Goal: Transaction & Acquisition: Purchase product/service

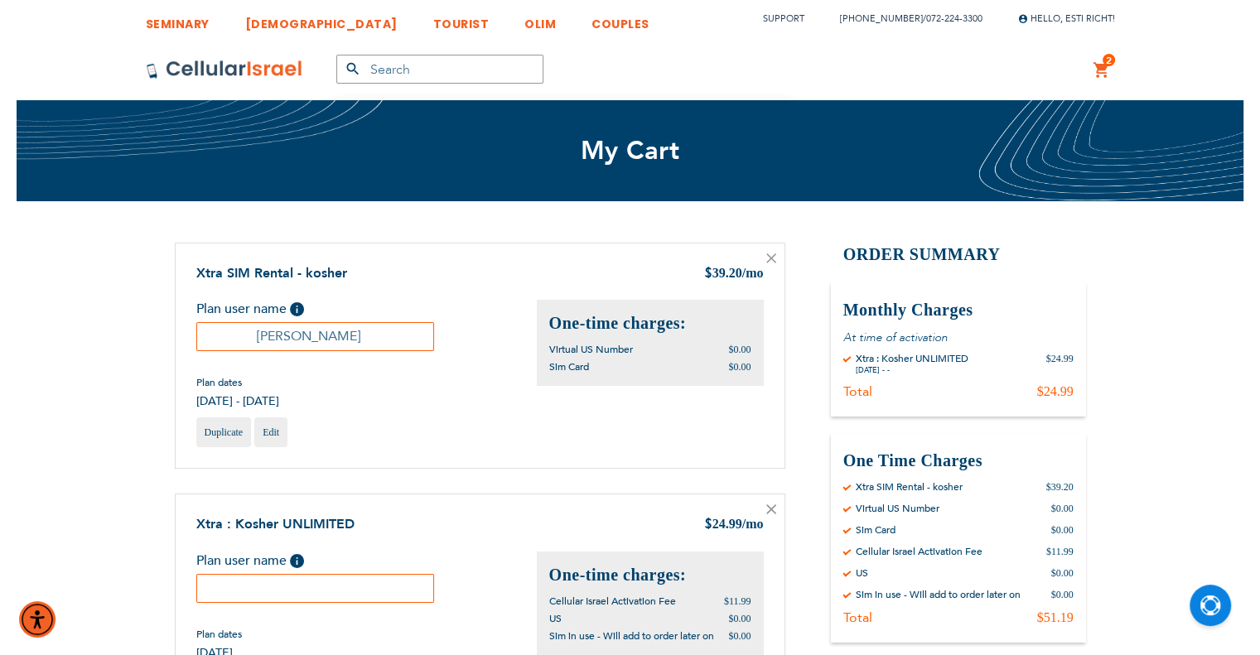
click at [772, 258] on icon at bounding box center [771, 259] width 10 height 10
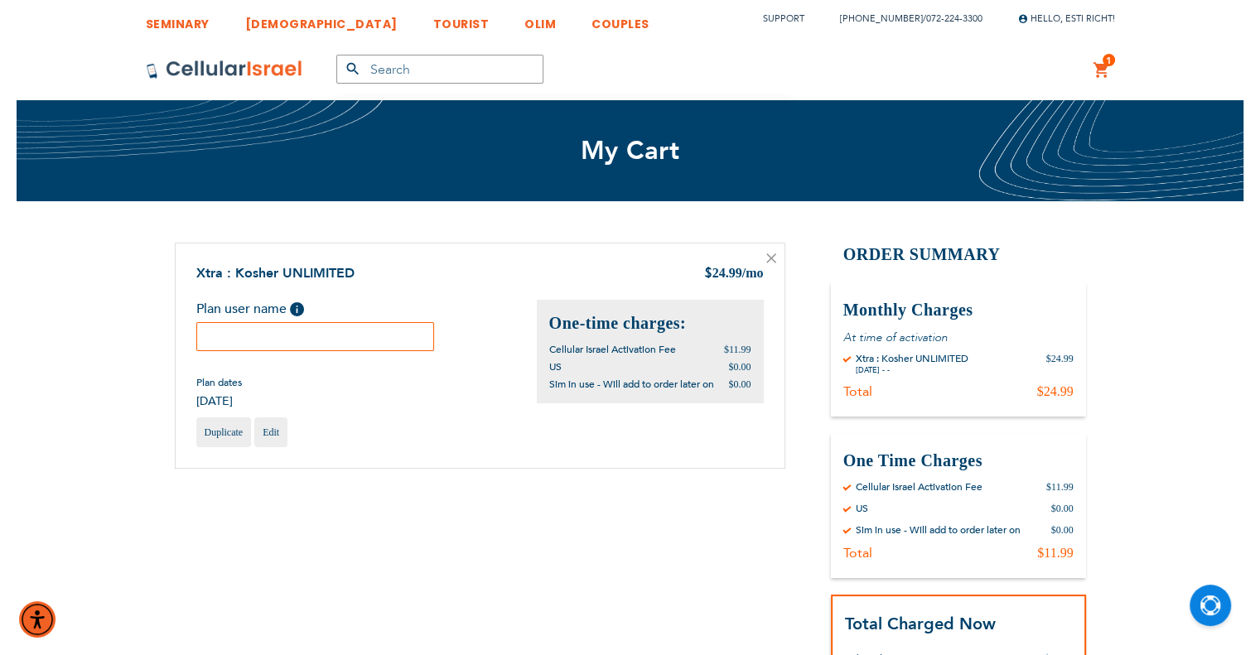
click at [397, 344] on input "text" at bounding box center [315, 336] width 239 height 29
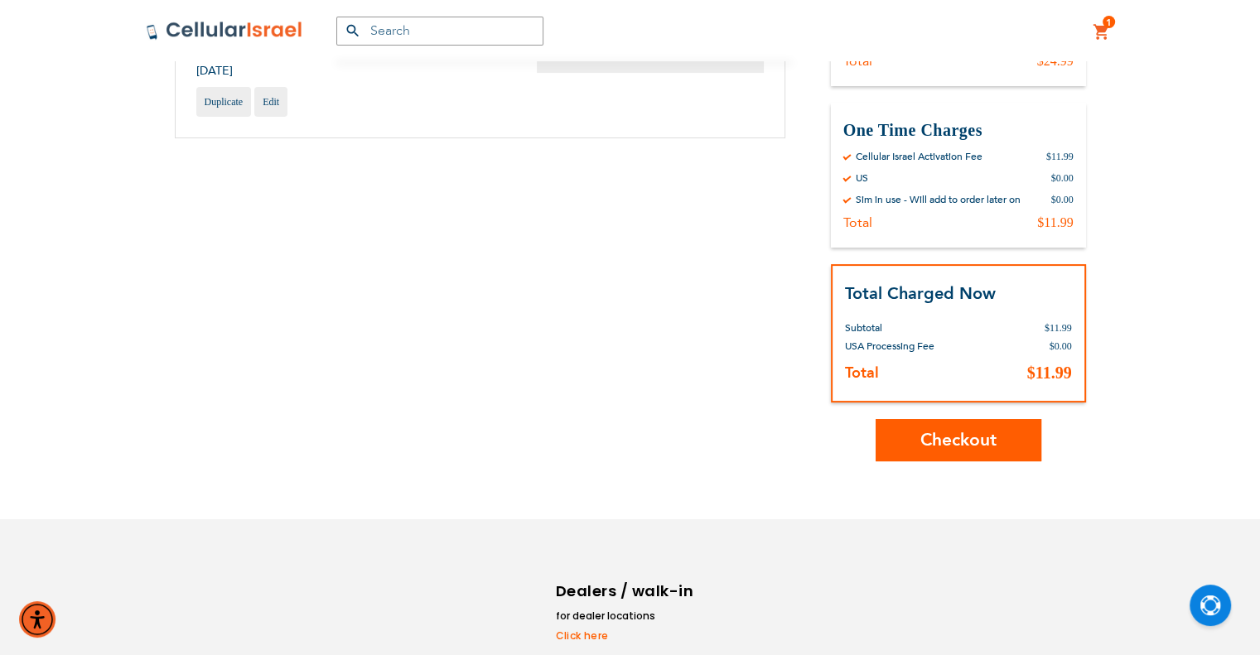
scroll to position [331, 0]
type input "Eli"
click at [997, 443] on button "Checkout" at bounding box center [959, 439] width 166 height 42
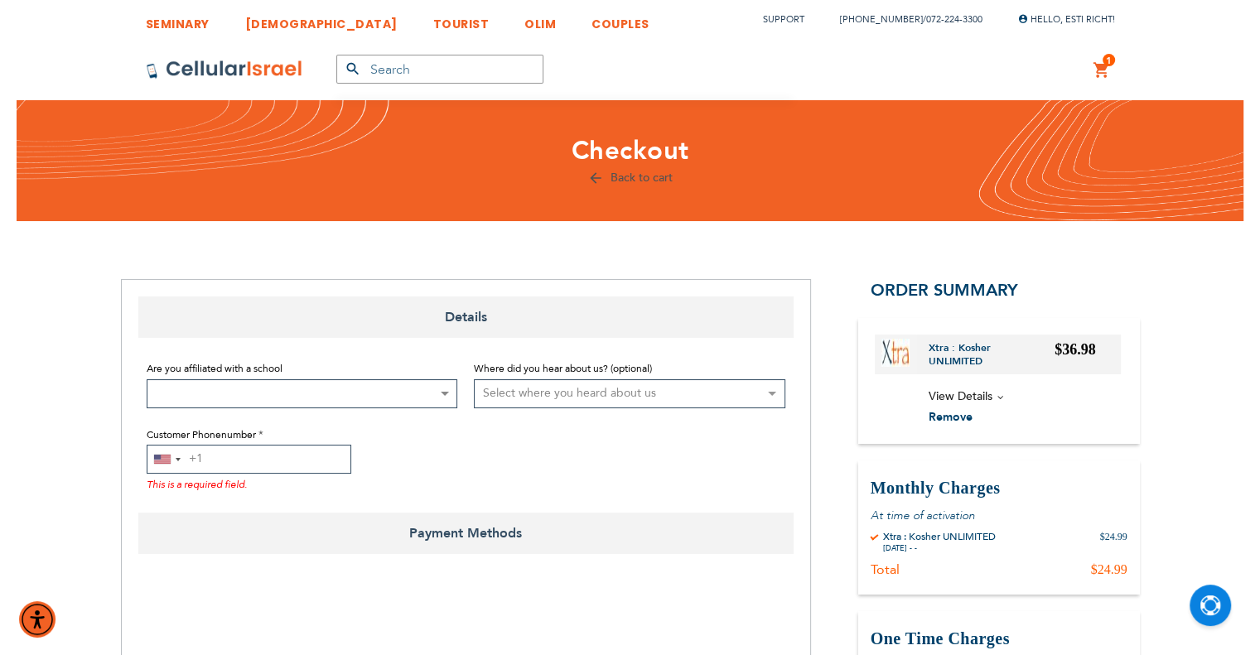
click at [263, 456] on input "Customer Phonenumber" at bounding box center [249, 459] width 205 height 29
paste input "7329421332"
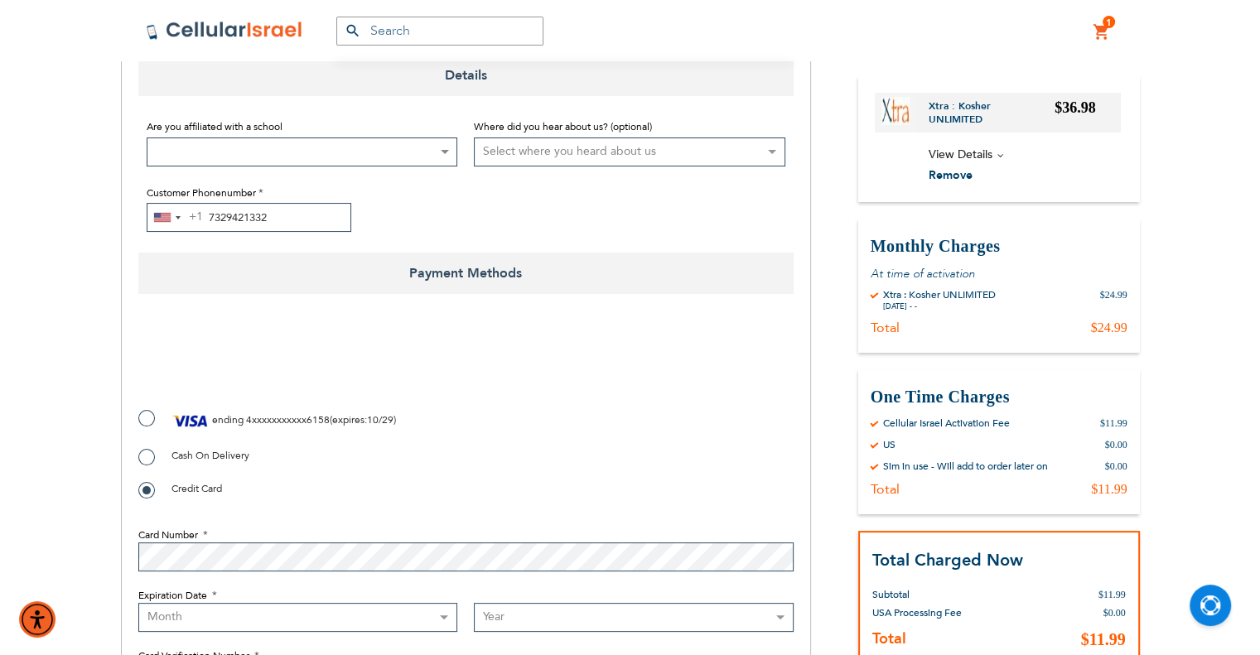
scroll to position [249, 0]
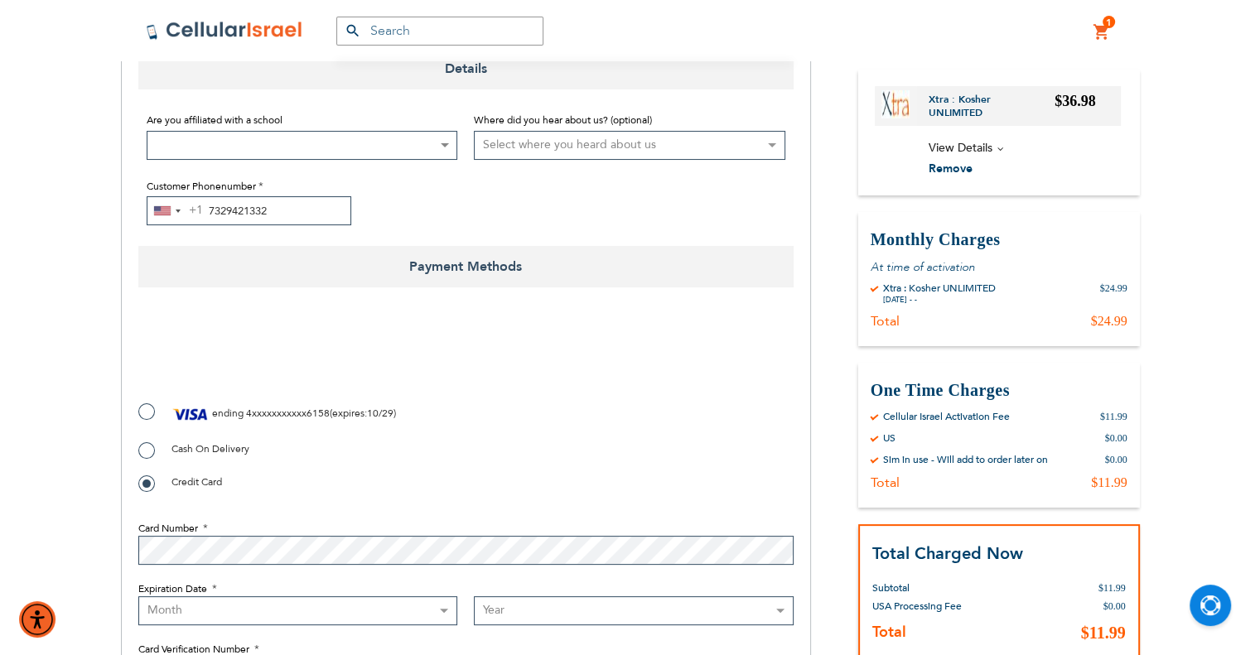
type input "7329421332"
click at [147, 414] on div at bounding box center [630, 327] width 1260 height 655
click at [138, 408] on label "ending 4xxxxxxxxxxx6158 ( expires : 10/29 )" at bounding box center [267, 414] width 258 height 25
radio input "true"
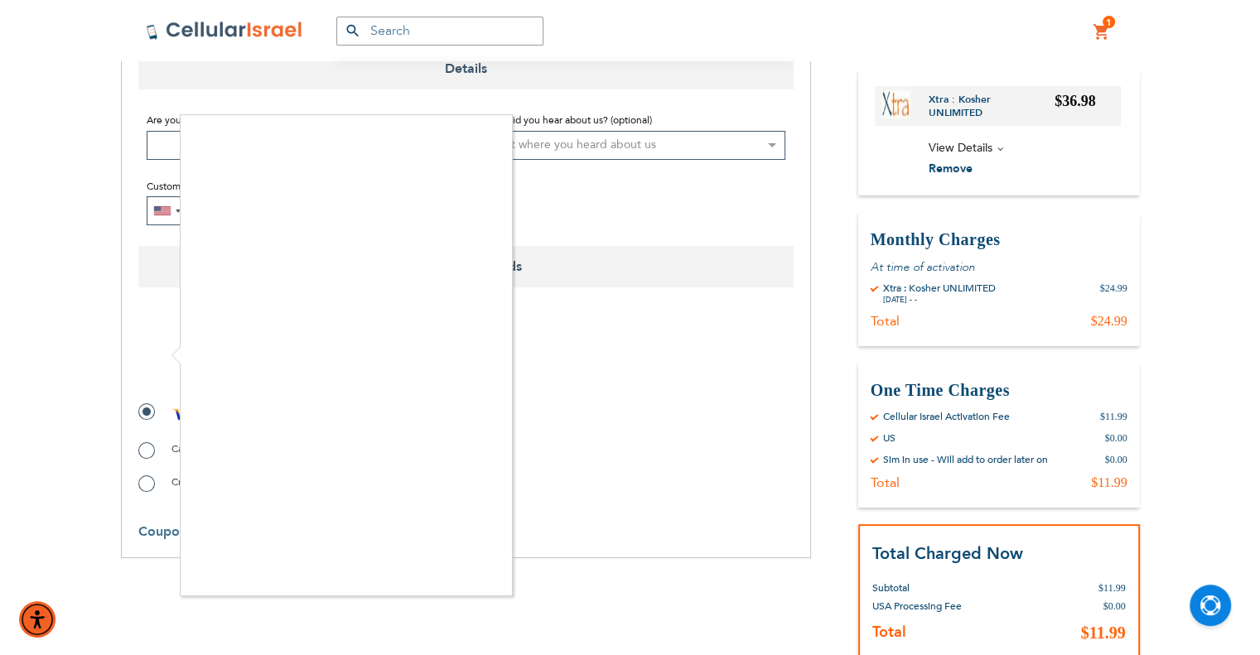
checkbox input "true"
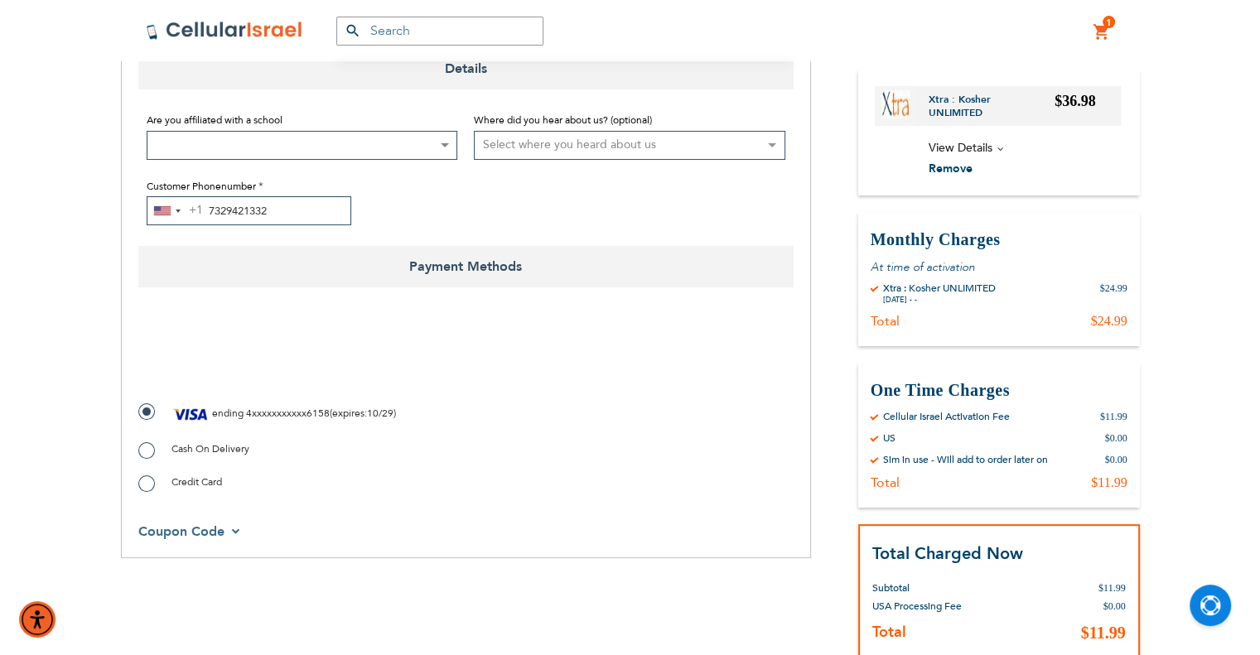
scroll to position [656, 0]
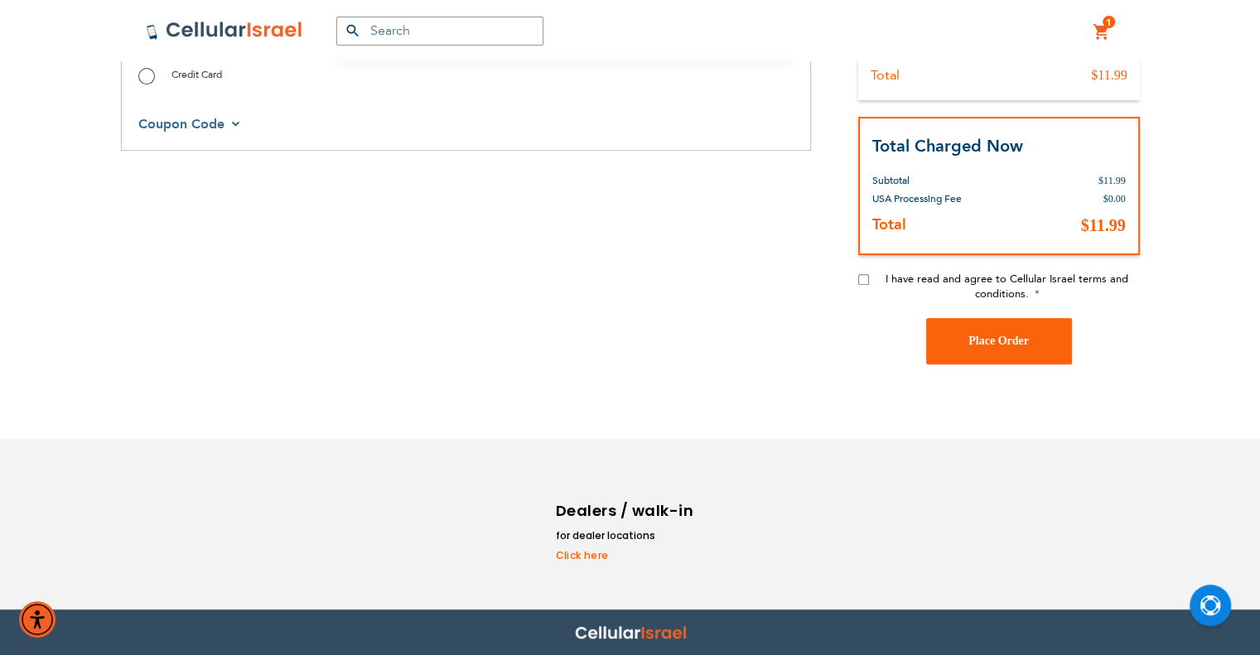
click at [860, 276] on input "I have read and agree to Cellular Israel terms and conditions." at bounding box center [863, 279] width 11 height 11
checkbox input "true"
click at [983, 342] on span "Place Order" at bounding box center [998, 341] width 60 height 12
